Goal: Transaction & Acquisition: Book appointment/travel/reservation

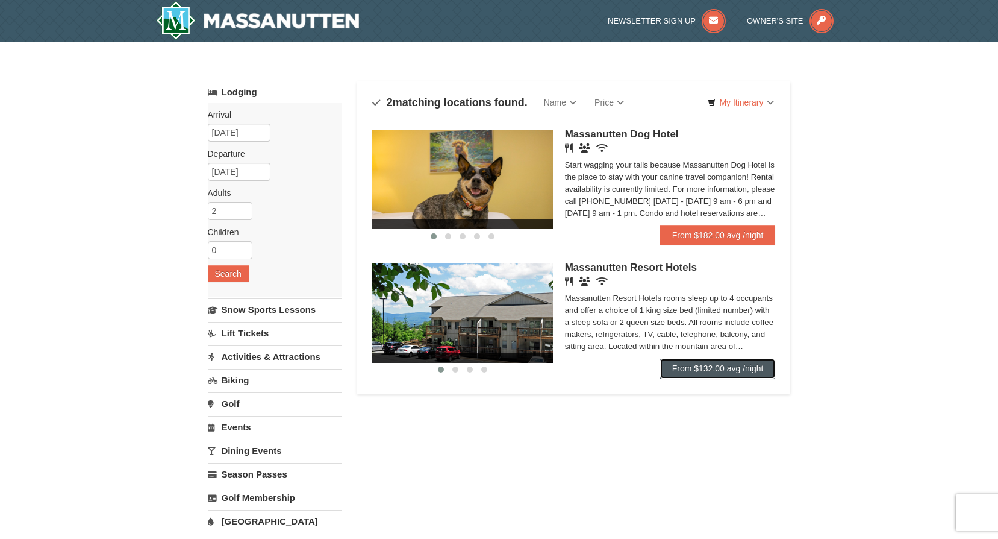
click at [689, 366] on link "From $132.00 avg /night" at bounding box center [718, 368] width 116 height 19
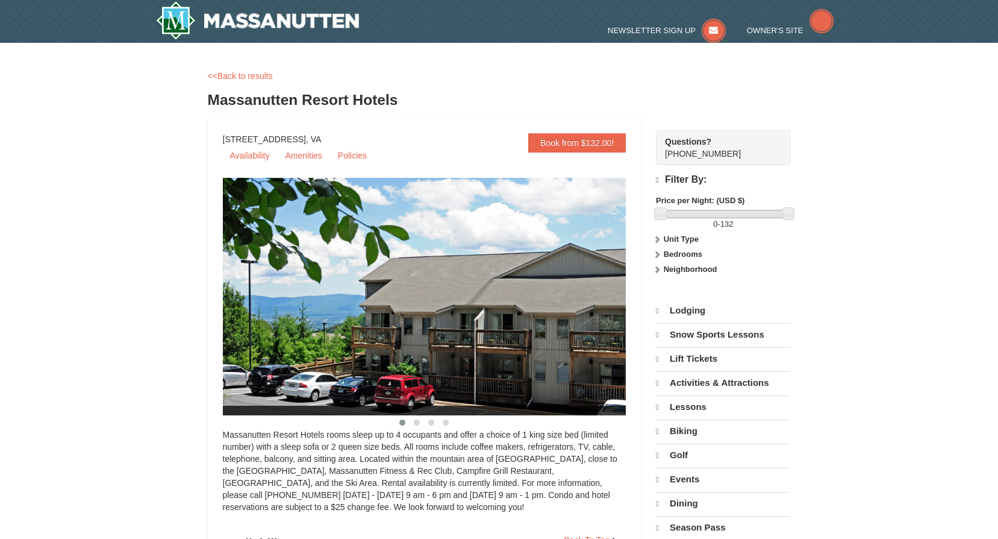
select select "10"
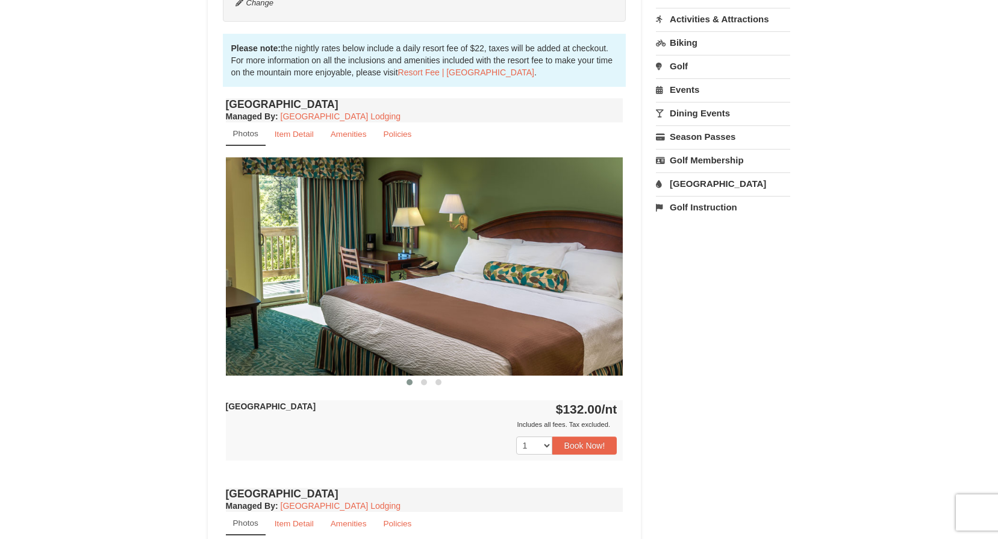
scroll to position [362, 0]
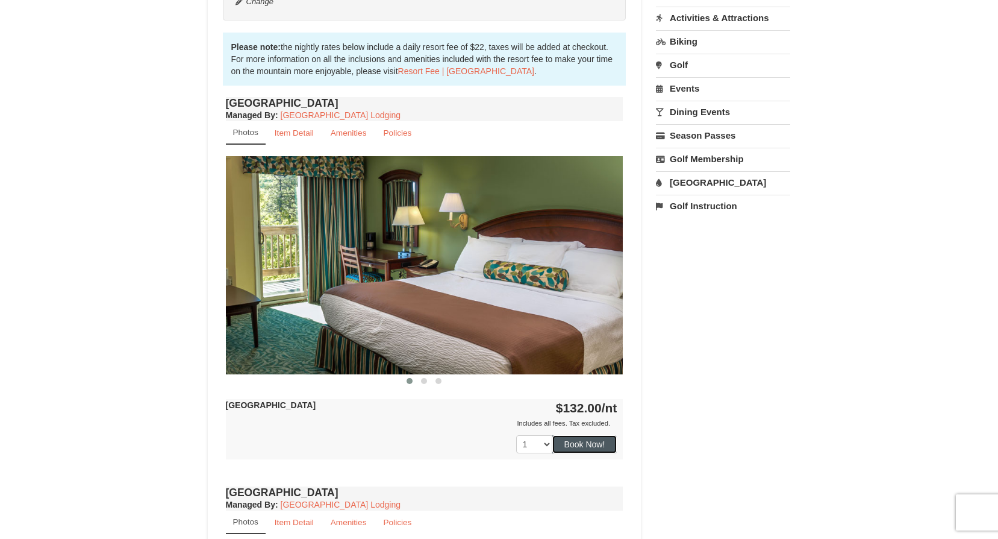
click at [591, 447] on button "Book Now!" at bounding box center [585, 444] width 65 height 18
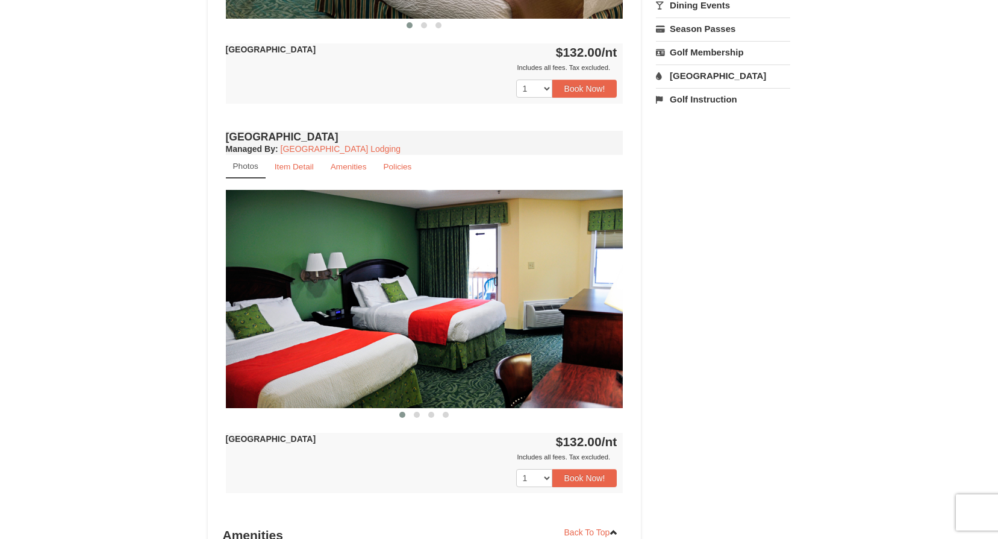
scroll to position [720, 0]
